Goal: Task Accomplishment & Management: Complete application form

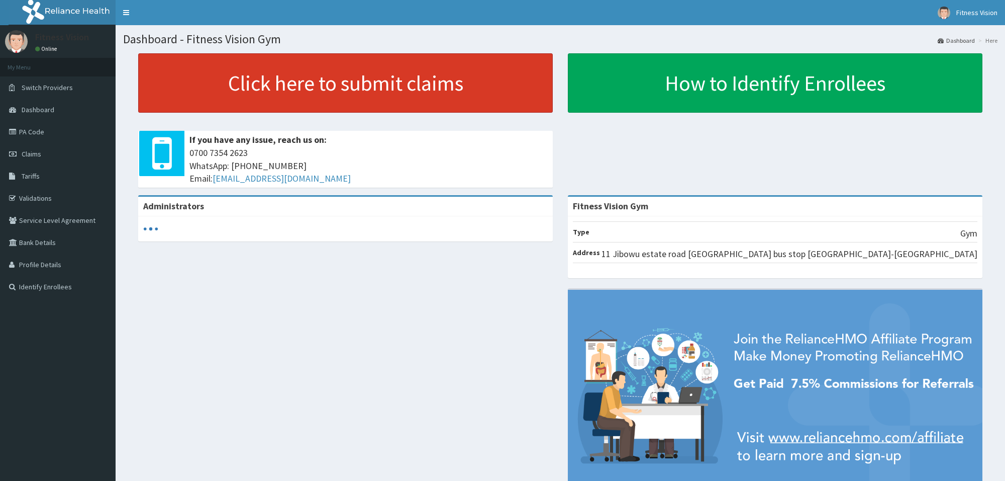
click at [270, 88] on link "Click here to submit claims" at bounding box center [345, 82] width 415 height 59
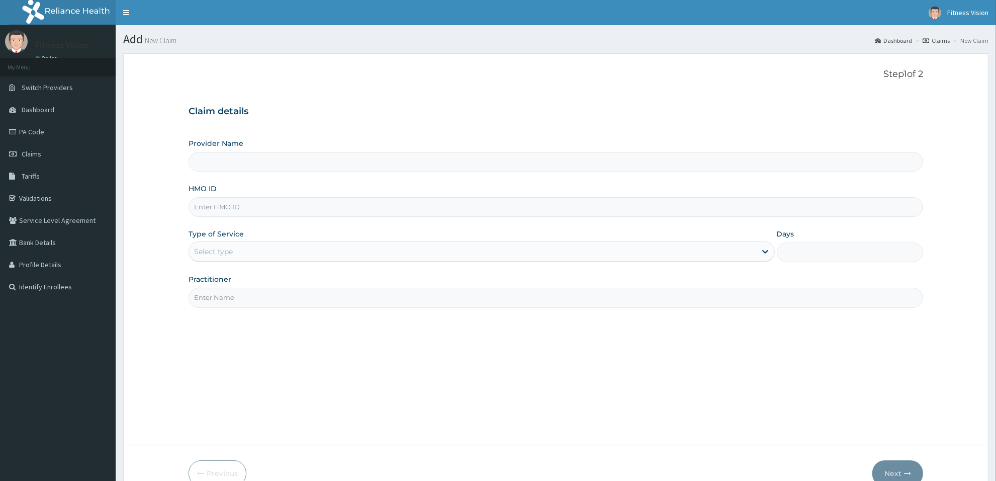
type input "Fitness Vision Gym"
type input "1"
click at [212, 208] on input "HMO ID" at bounding box center [555, 207] width 734 height 20
type input "ufe/10004/b"
click at [235, 303] on input "Practitioner" at bounding box center [555, 298] width 734 height 20
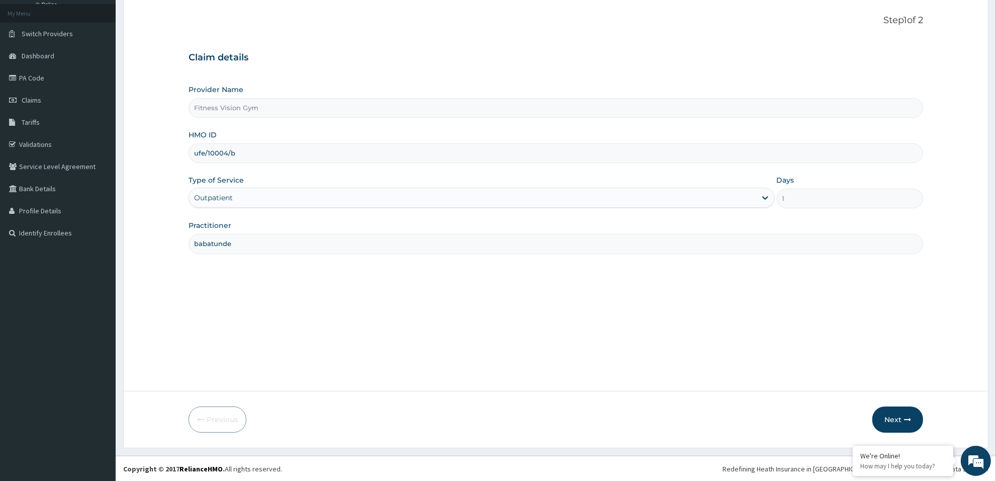
scroll to position [54, 0]
type input "babatunde"
click at [898, 423] on button "Next" at bounding box center [897, 419] width 51 height 26
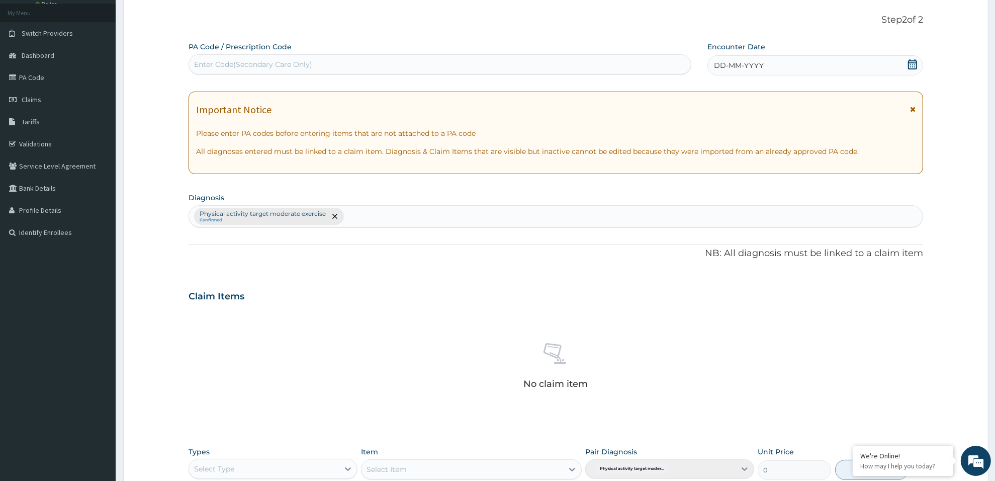
click at [302, 59] on div "Enter Code(Secondary Care Only)" at bounding box center [253, 64] width 118 height 10
type input "PA/25BB69"
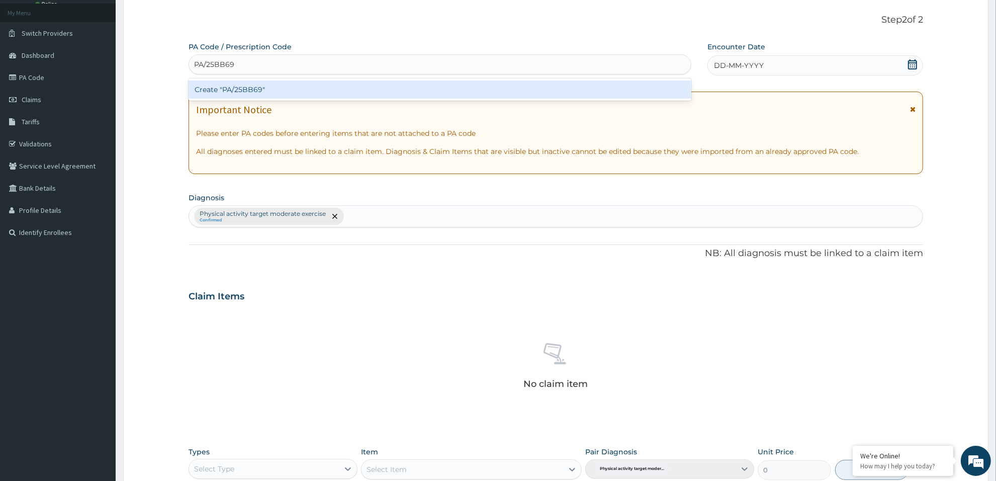
click at [267, 89] on div "Create "PA/25BB69"" at bounding box center [439, 89] width 503 height 18
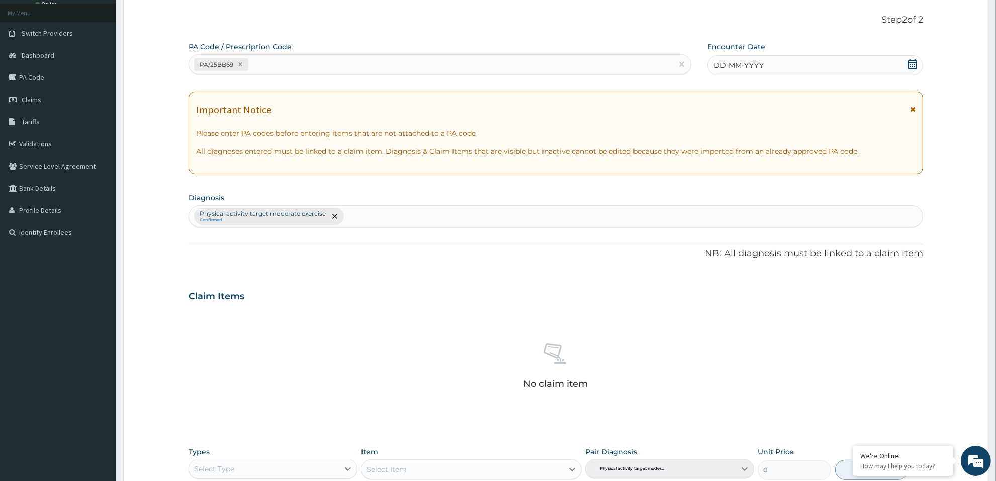
click at [912, 60] on icon at bounding box center [912, 64] width 9 height 10
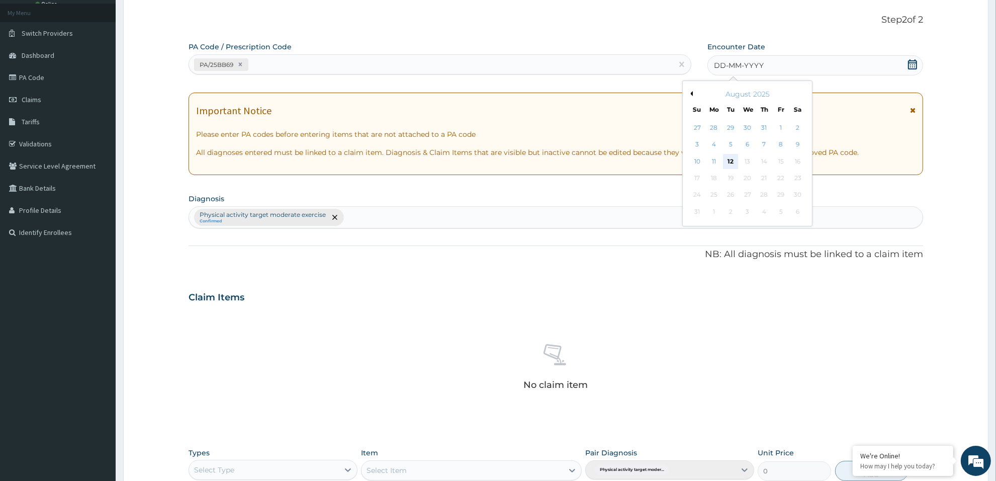
click at [729, 159] on div "12" at bounding box center [730, 161] width 15 height 15
click at [729, 159] on div "Important Notice Please enter PA codes before entering items that are not attac…" at bounding box center [555, 133] width 734 height 82
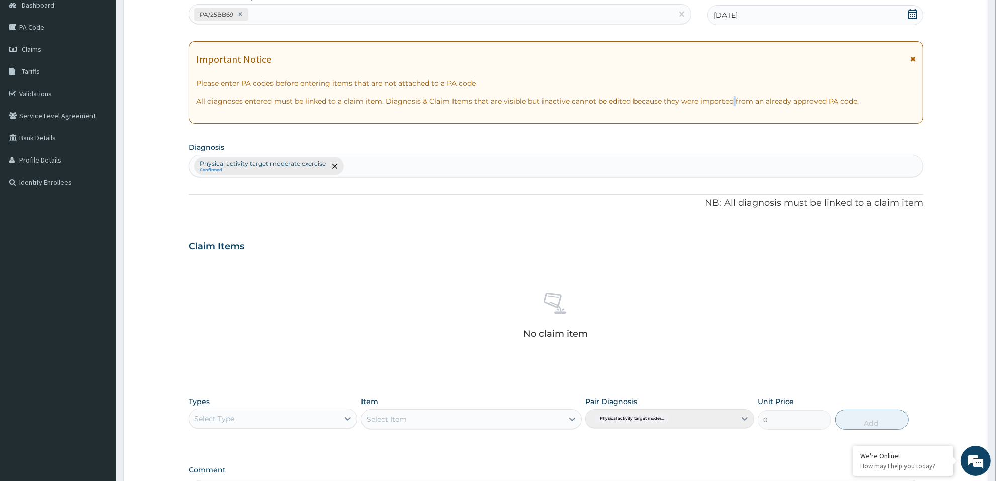
scroll to position [130, 0]
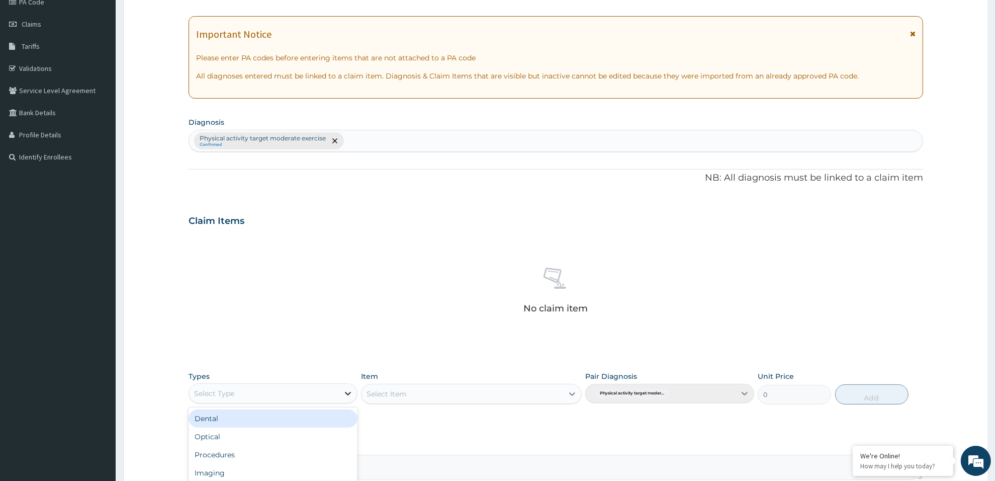
click at [348, 395] on icon at bounding box center [348, 393] width 10 height 10
type input "gym"
click at [321, 423] on div "Gym" at bounding box center [272, 418] width 169 height 18
click at [574, 388] on div "Select Item" at bounding box center [471, 394] width 220 height 20
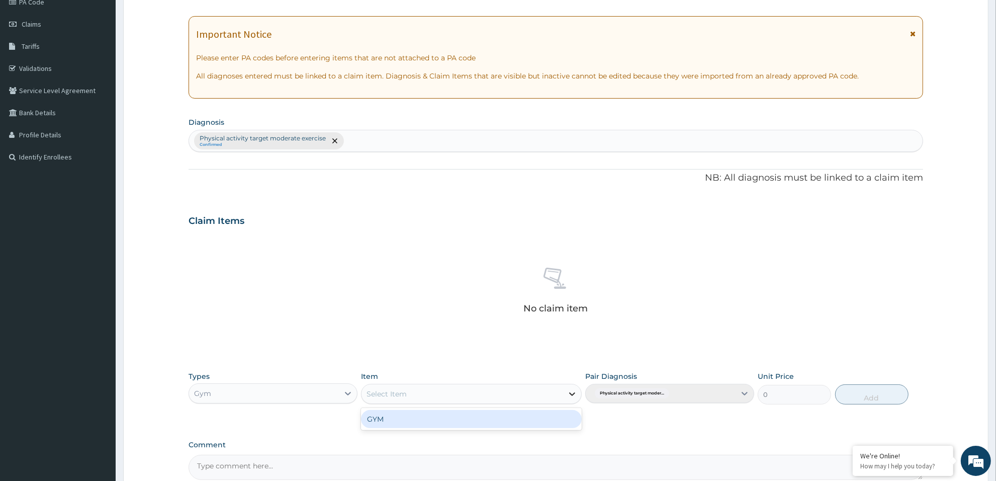
click at [569, 395] on icon at bounding box center [572, 394] width 10 height 10
click at [506, 416] on div "GYM" at bounding box center [471, 419] width 220 height 18
click at [873, 392] on button "Add" at bounding box center [871, 394] width 73 height 20
type input "0"
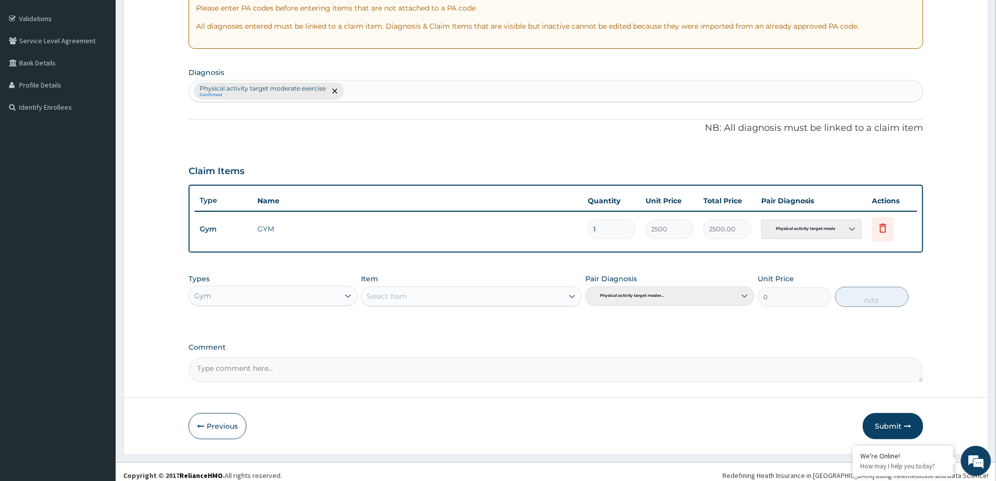
scroll to position [186, 0]
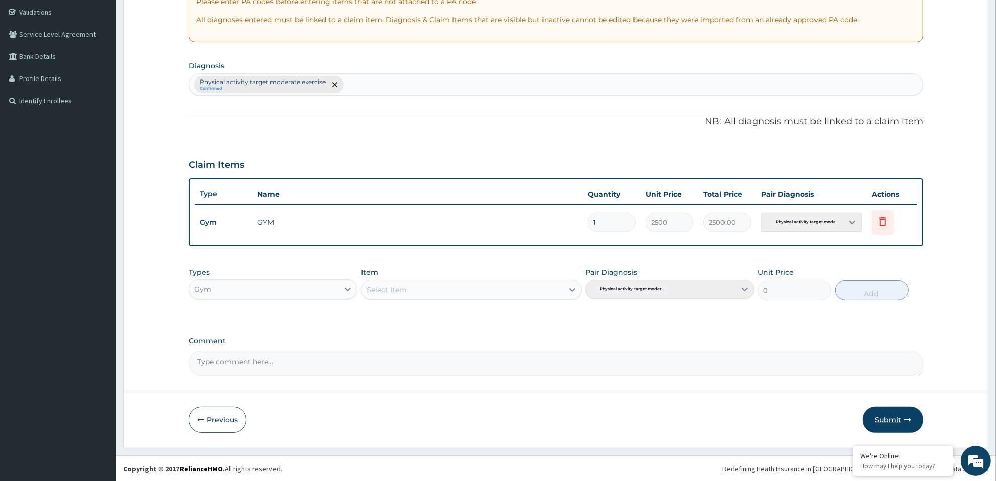
click at [901, 422] on button "Submit" at bounding box center [893, 419] width 60 height 26
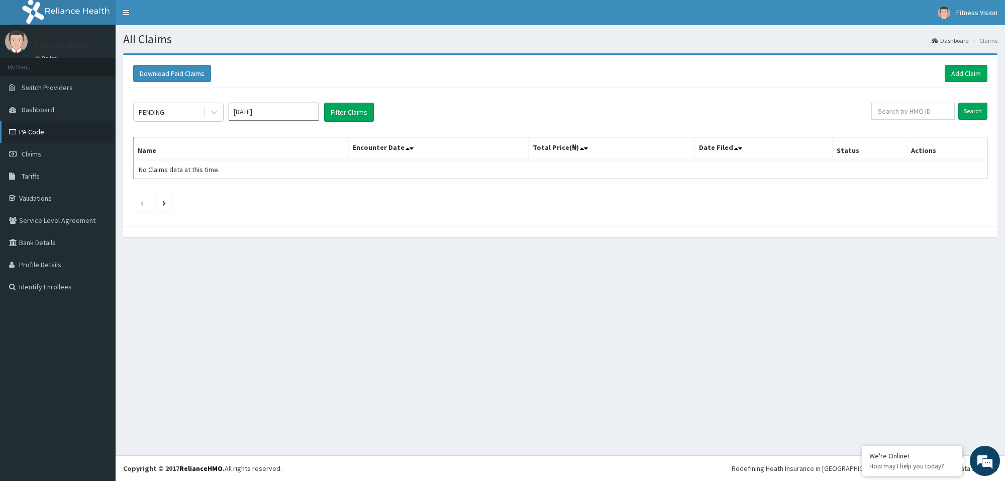
scroll to position [0, 18]
